Goal: Transaction & Acquisition: Download file/media

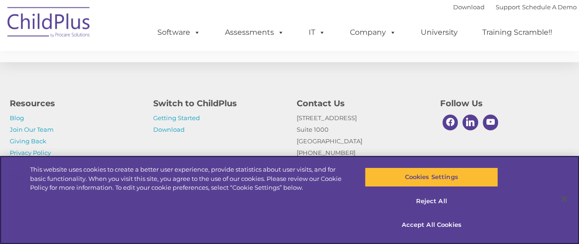
scroll to position [1798, 0]
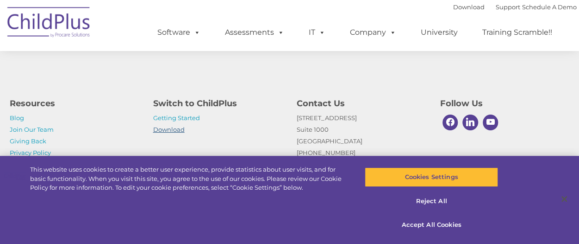
click at [161, 127] on link "Download" at bounding box center [168, 129] width 31 height 7
click at [172, 117] on link "Getting Started" at bounding box center [176, 117] width 47 height 7
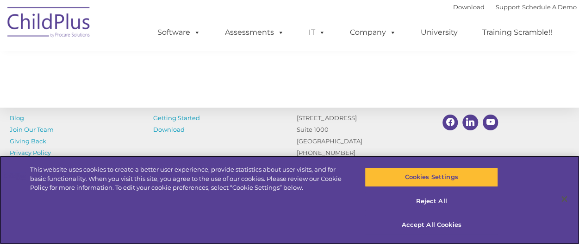
scroll to position [1541, 0]
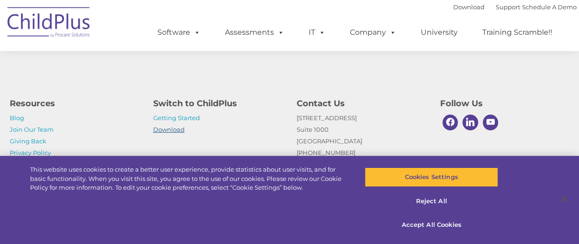
click at [171, 128] on link "Download" at bounding box center [168, 129] width 31 height 7
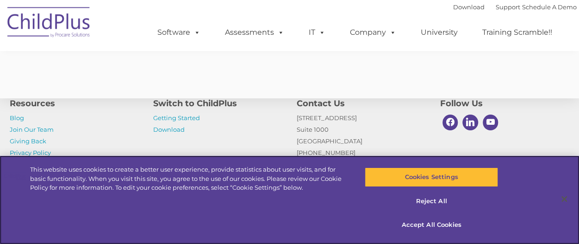
scroll to position [1798, 0]
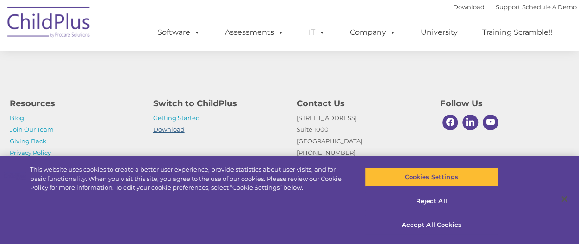
click at [156, 132] on link "Download" at bounding box center [168, 129] width 31 height 7
